Goal: Task Accomplishment & Management: Manage account settings

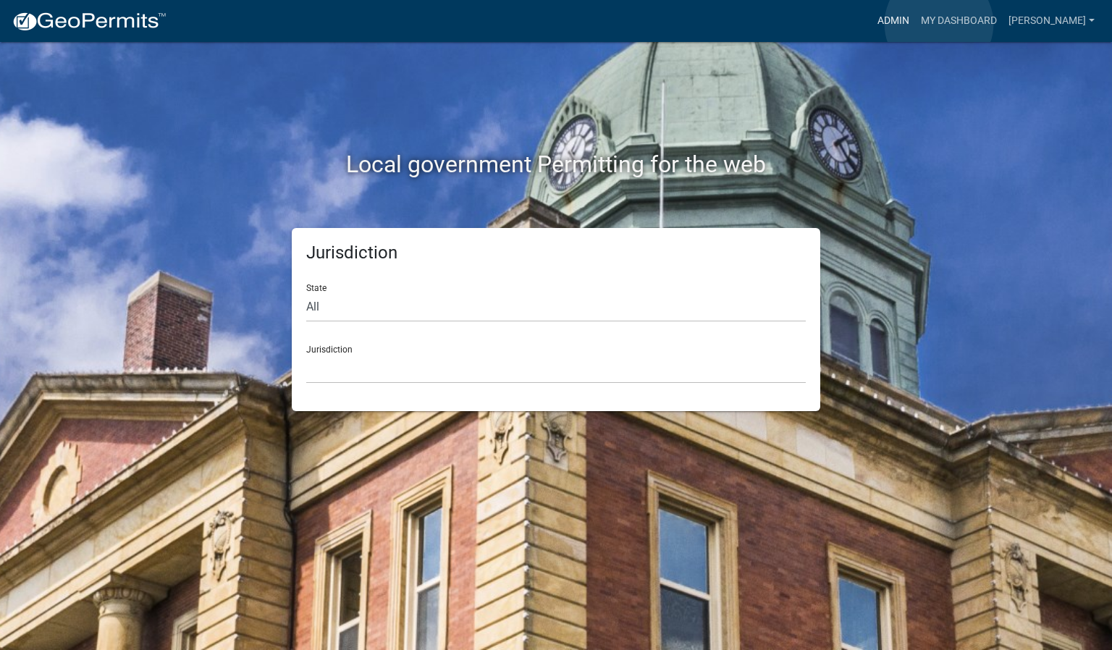
click at [915, 24] on link "Admin" at bounding box center [893, 21] width 43 height 28
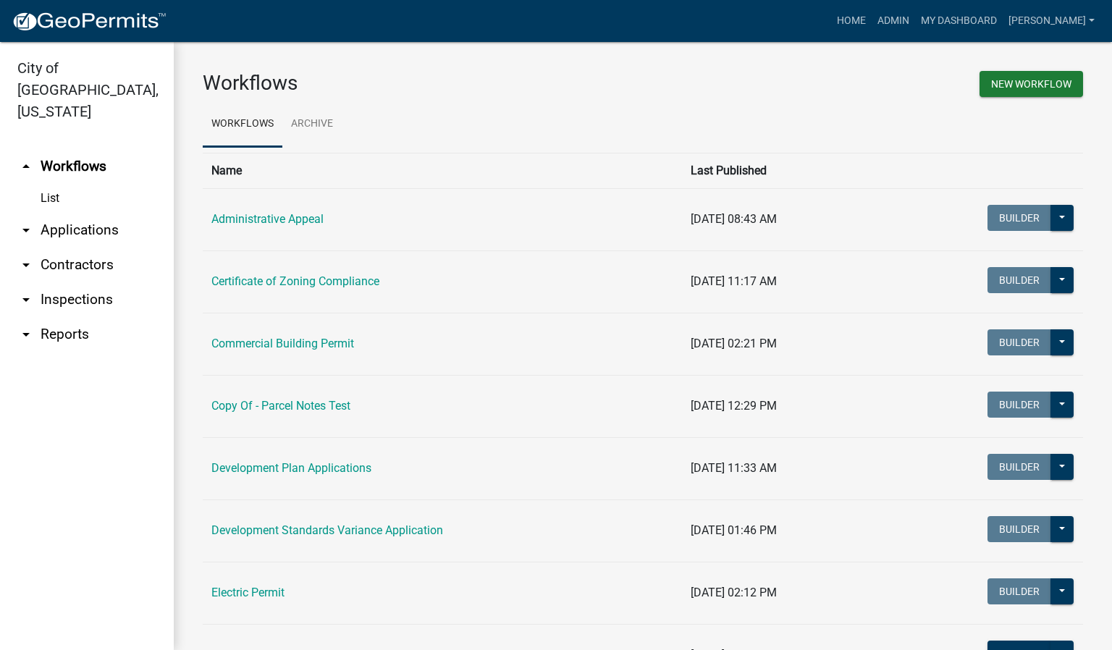
click at [59, 282] on link "arrow_drop_down Inspections" at bounding box center [87, 299] width 174 height 35
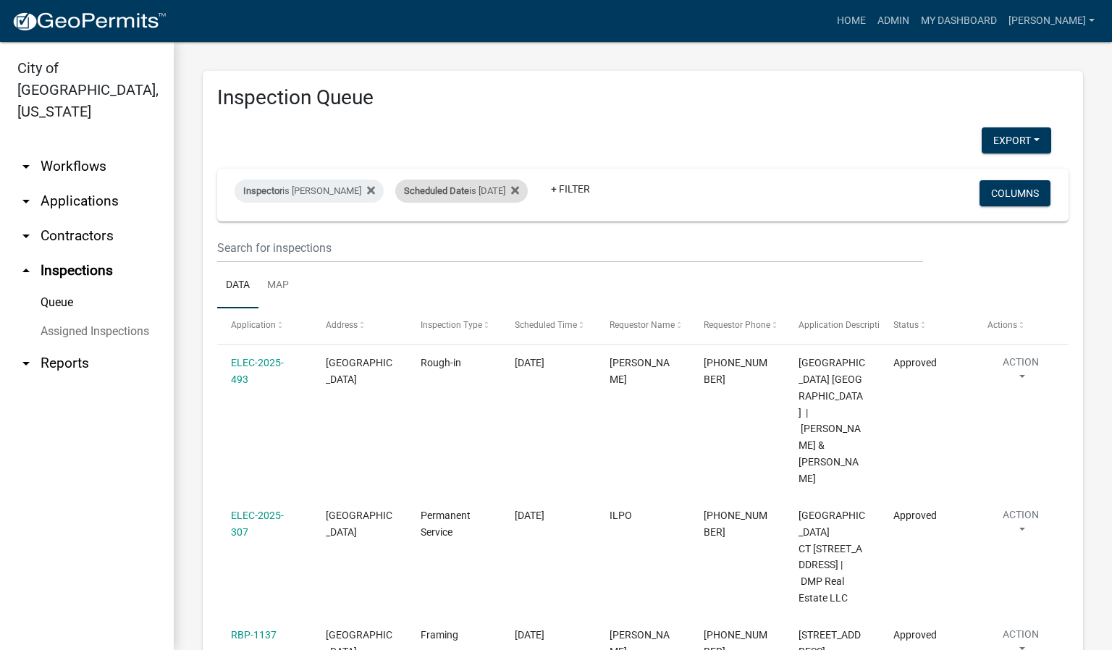
click at [481, 190] on div "Scheduled Date is 09/18/2025" at bounding box center [461, 191] width 132 height 23
click at [515, 244] on input "2025-09-18" at bounding box center [469, 245] width 101 height 30
type input "2025-09-19"
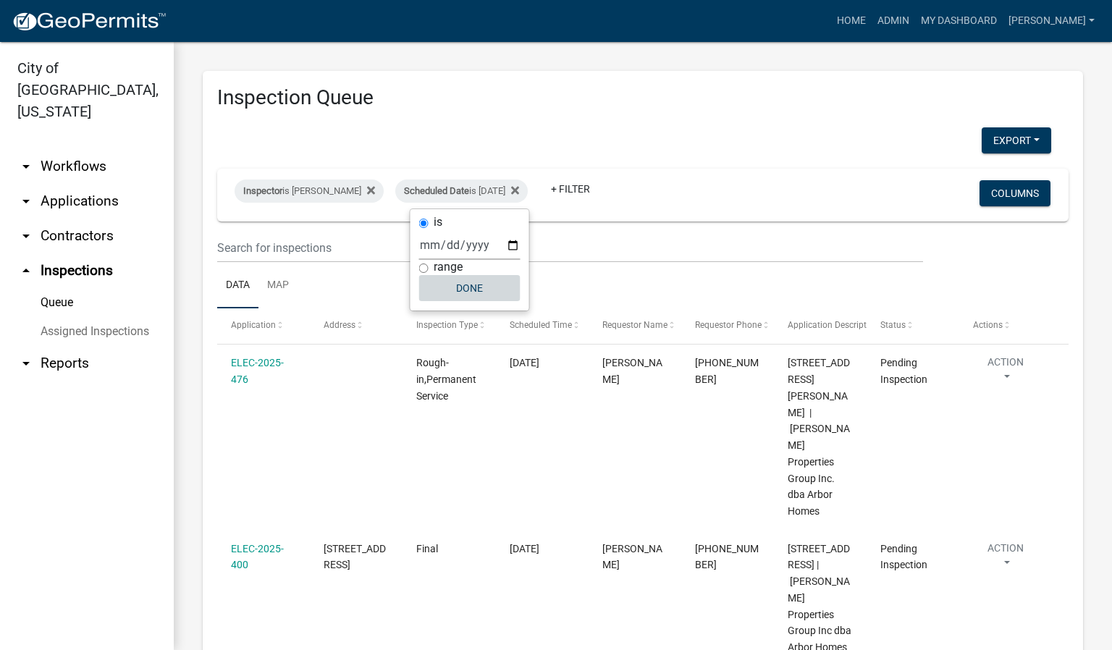
click at [489, 294] on button "Done" at bounding box center [469, 288] width 101 height 26
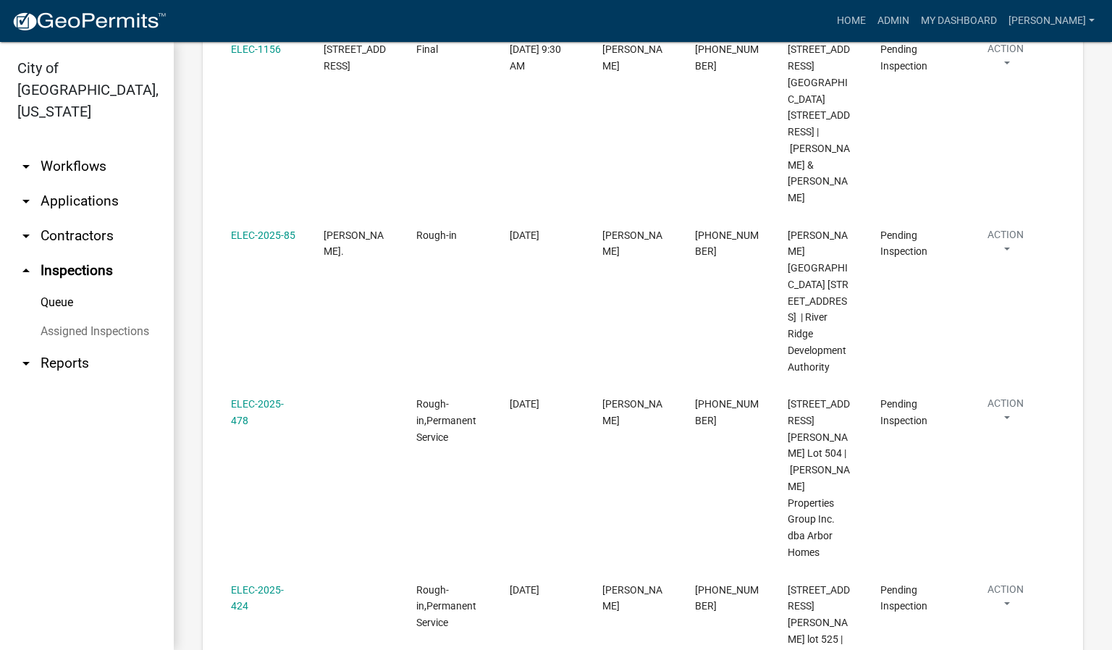
scroll to position [660, 0]
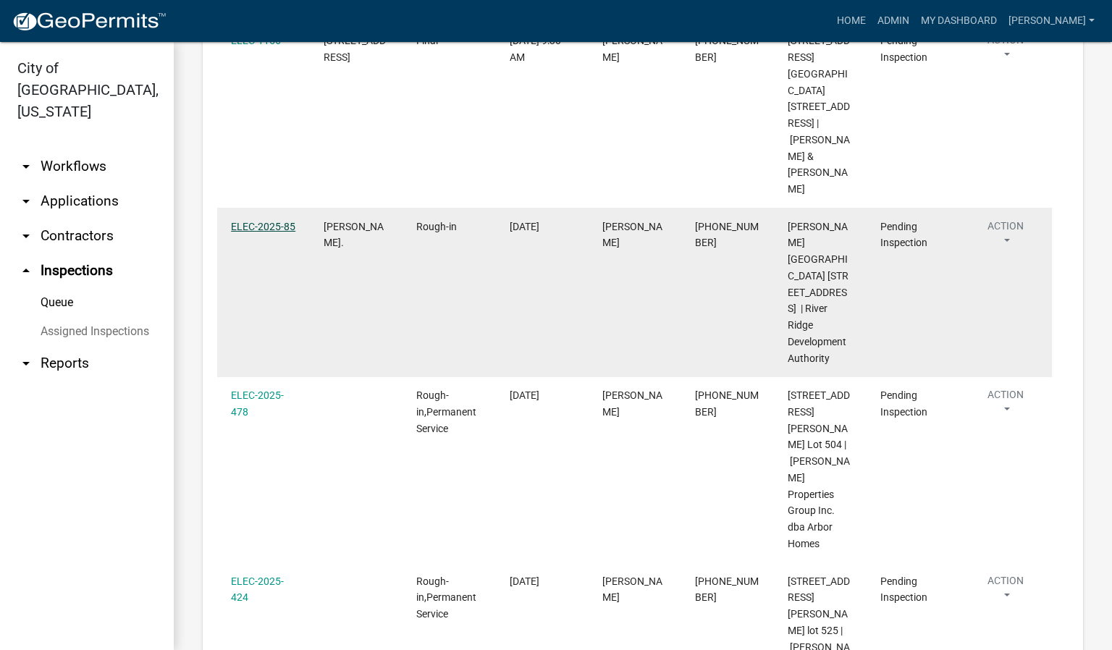
click at [268, 221] on link "ELEC-2025-85" at bounding box center [263, 227] width 64 height 12
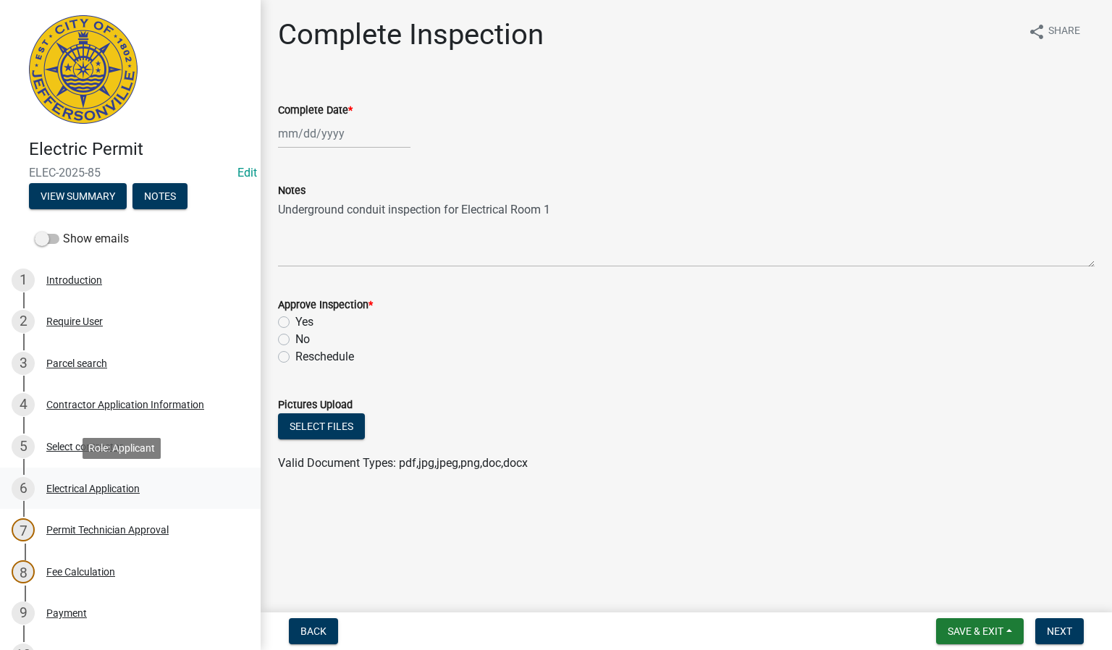
click at [59, 489] on div "Electrical Application" at bounding box center [92, 489] width 93 height 10
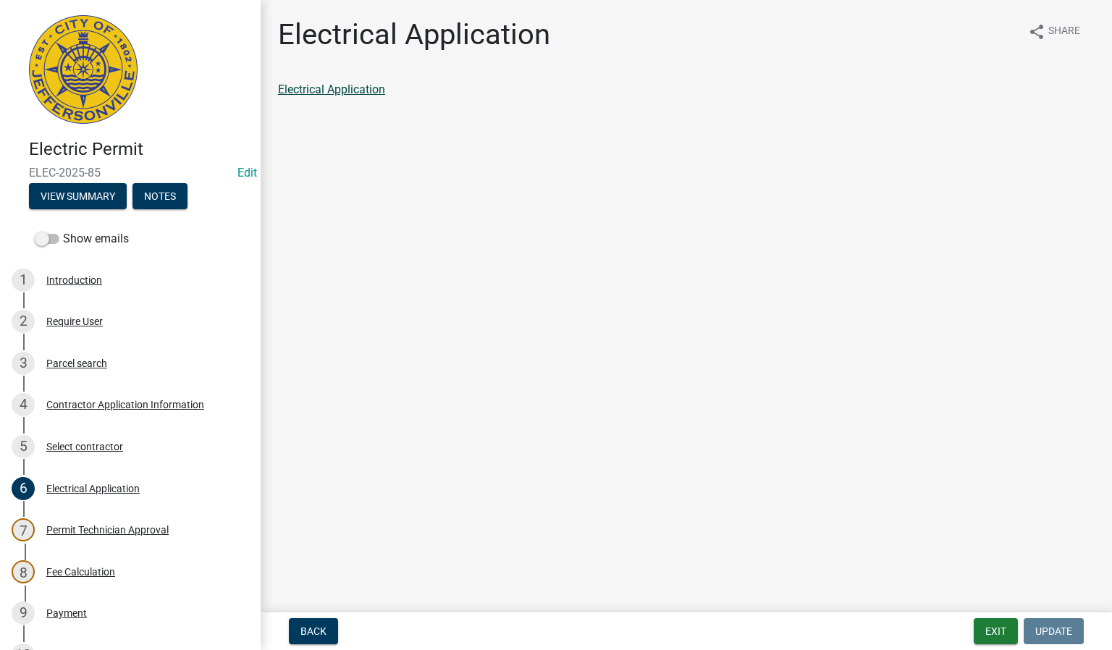
click at [352, 91] on link "Electrical Application" at bounding box center [331, 90] width 107 height 14
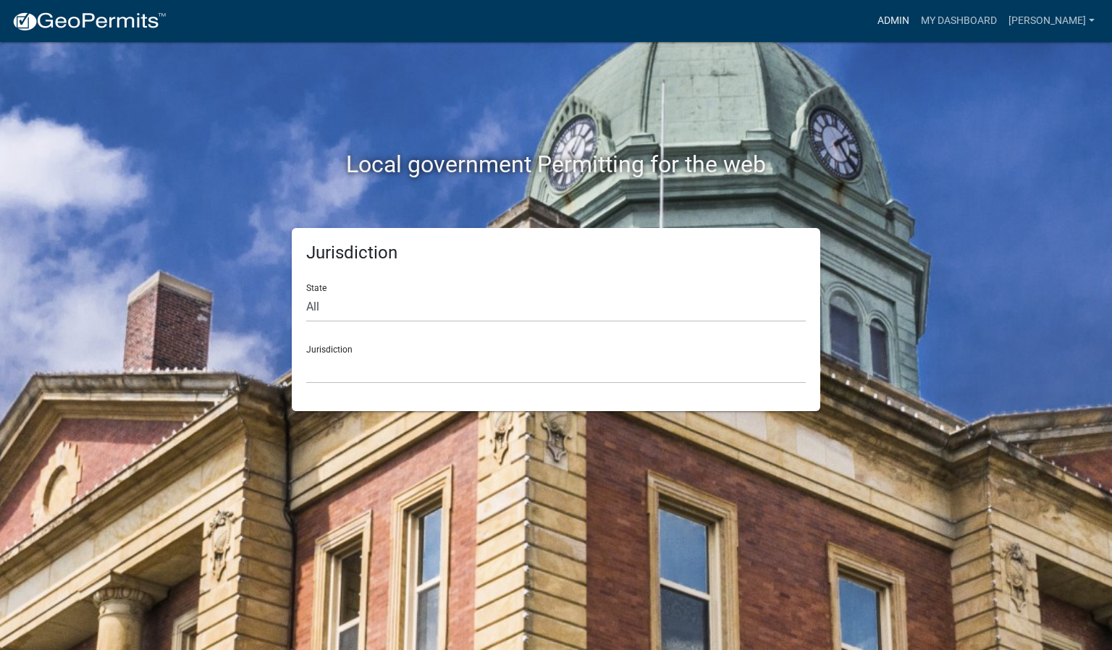
click at [915, 12] on link "Admin" at bounding box center [893, 21] width 43 height 28
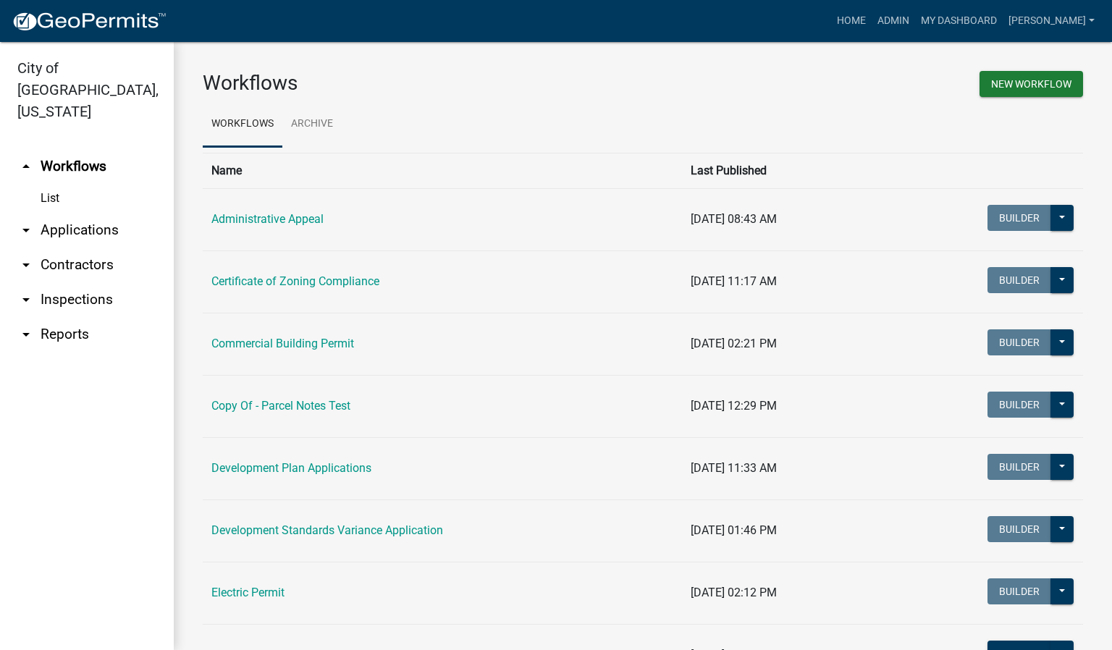
click at [89, 282] on link "arrow_drop_down Inspections" at bounding box center [87, 299] width 174 height 35
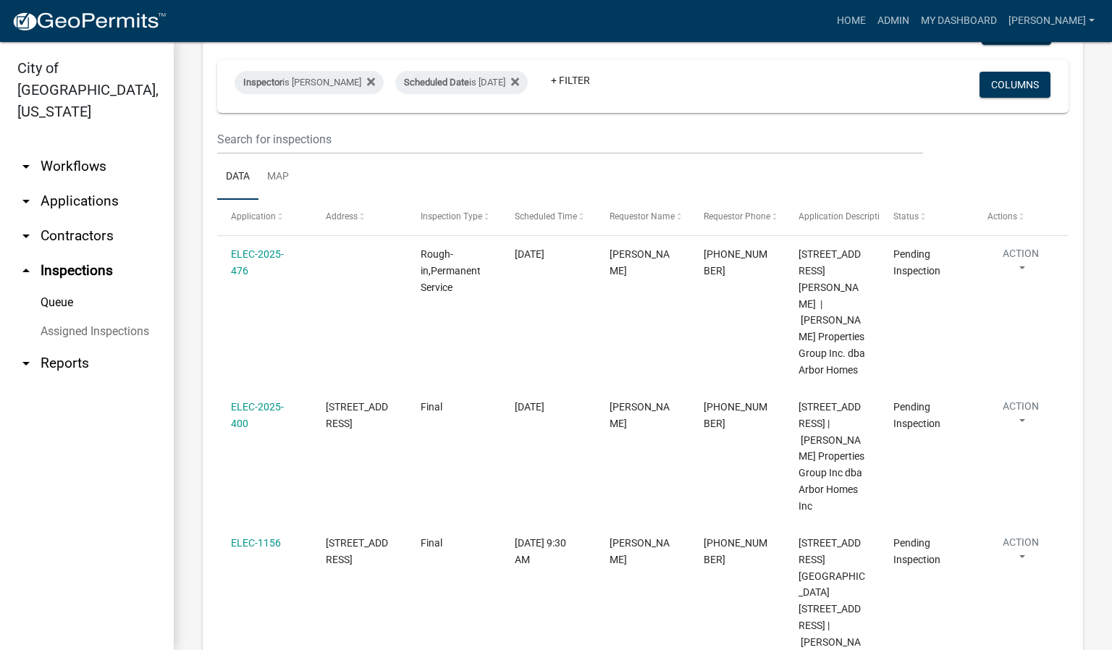
scroll to position [217, 0]
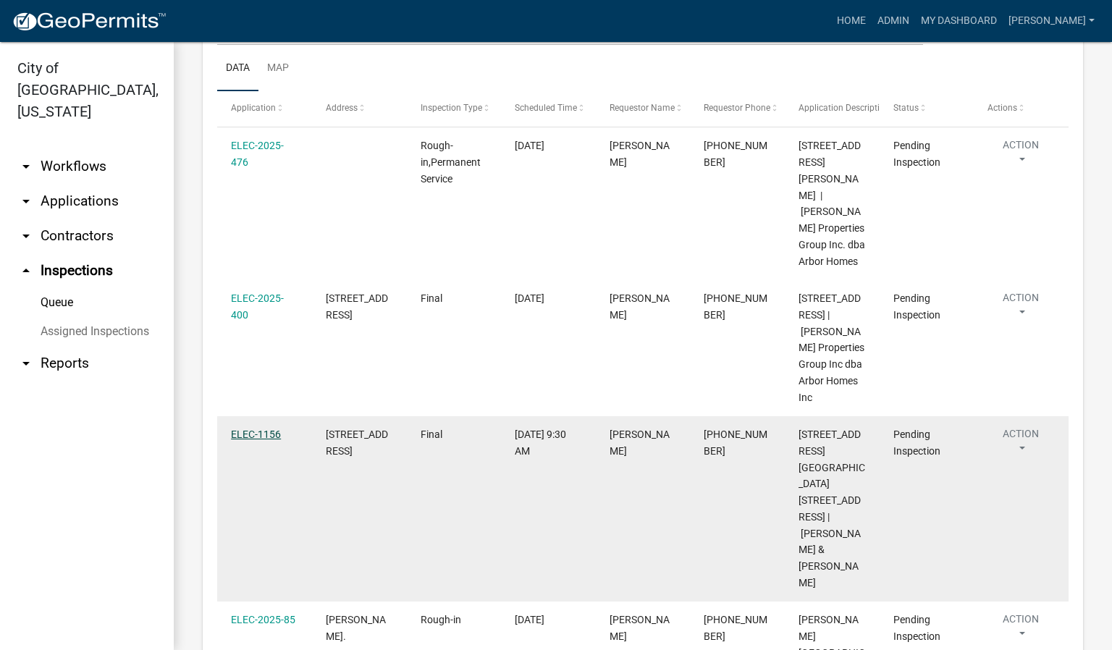
click at [271, 429] on link "ELEC-1156" at bounding box center [256, 435] width 50 height 12
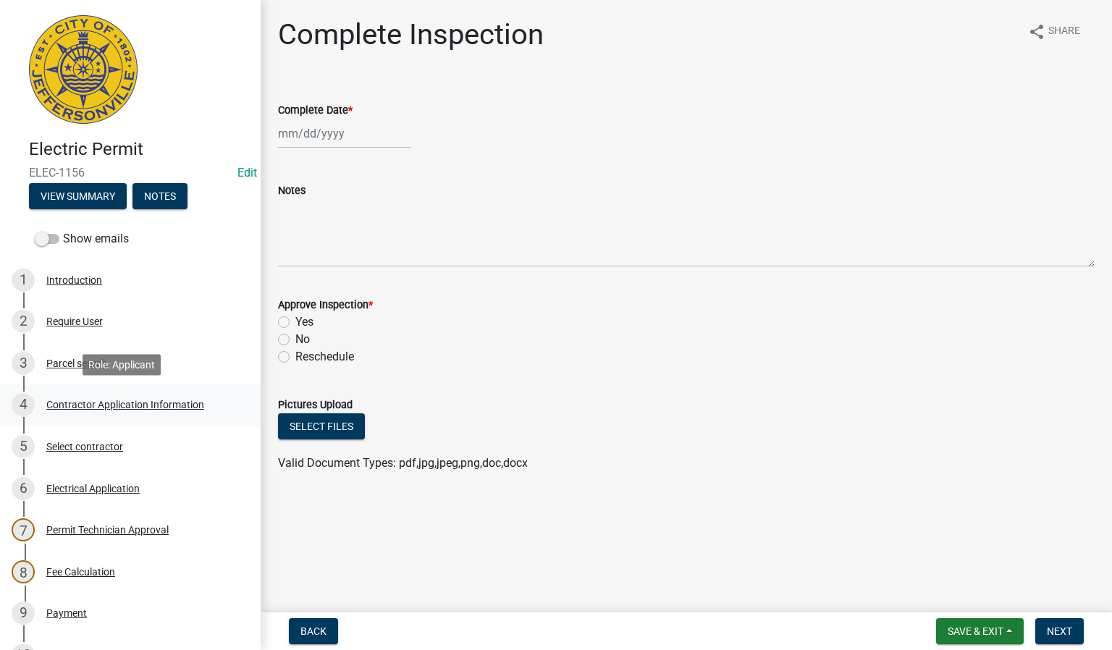
click at [159, 407] on div "Contractor Application Information" at bounding box center [125, 405] width 158 height 10
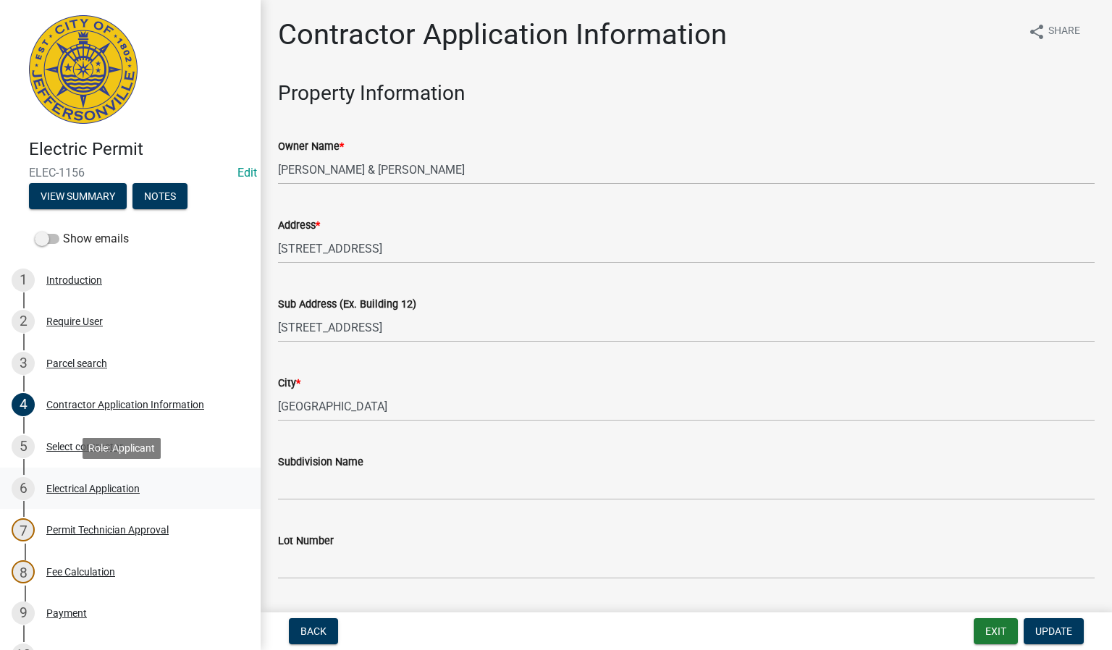
click at [104, 493] on div "Electrical Application" at bounding box center [92, 489] width 93 height 10
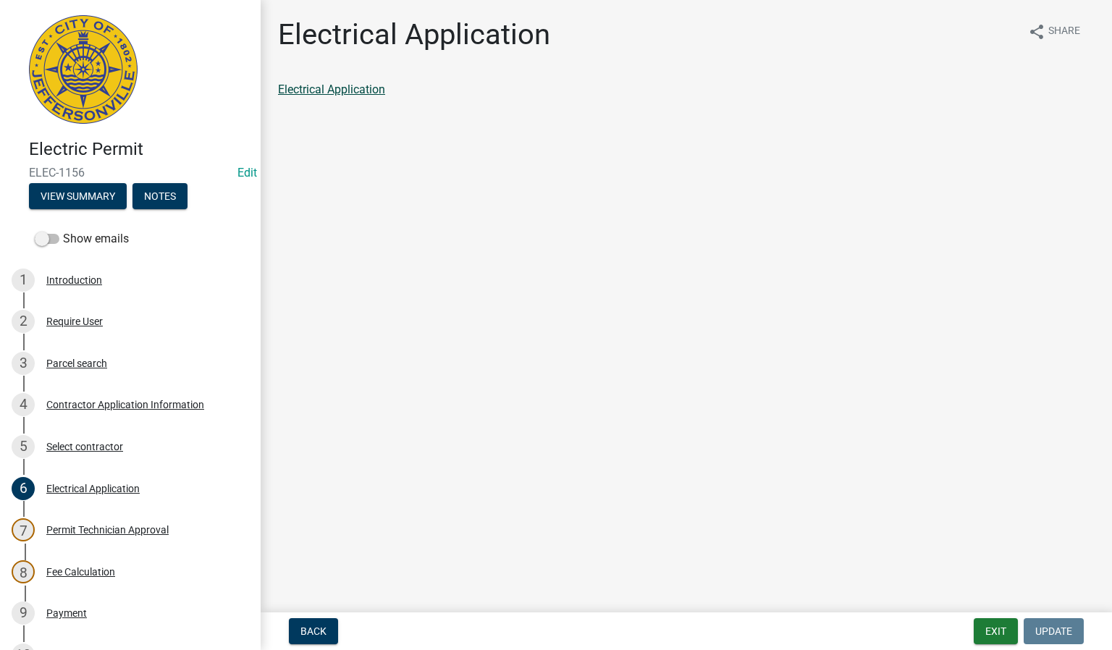
click at [344, 88] on link "Electrical Application" at bounding box center [331, 90] width 107 height 14
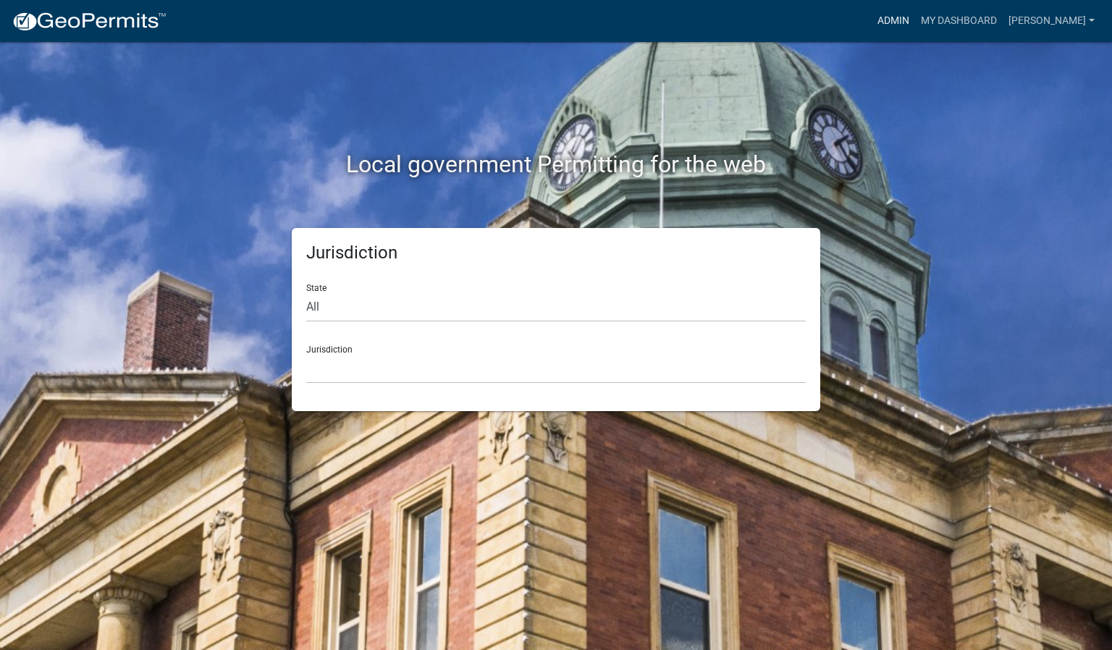
click at [915, 22] on link "Admin" at bounding box center [893, 21] width 43 height 28
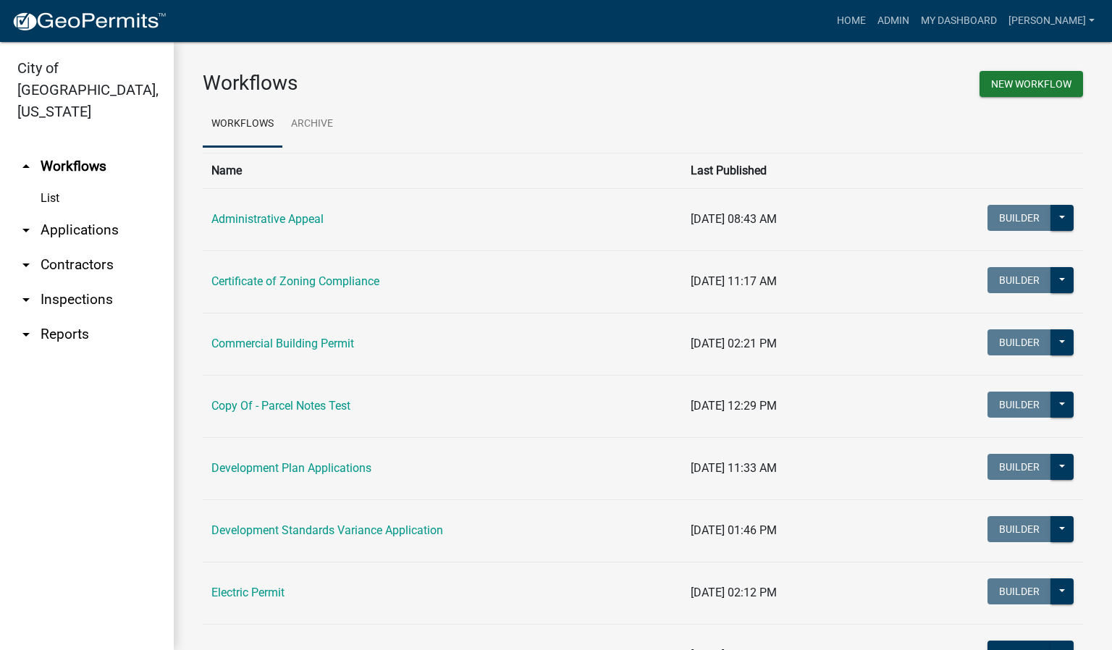
click at [100, 282] on link "arrow_drop_down Inspections" at bounding box center [87, 299] width 174 height 35
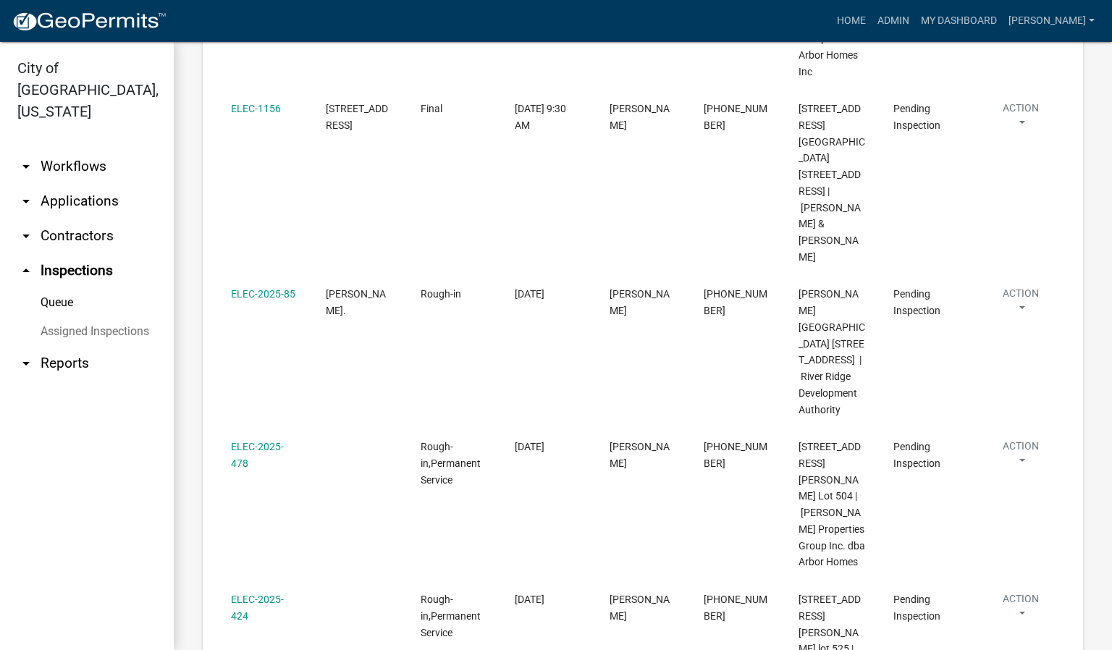
scroll to position [626, 0]
